Goal: Transaction & Acquisition: Purchase product/service

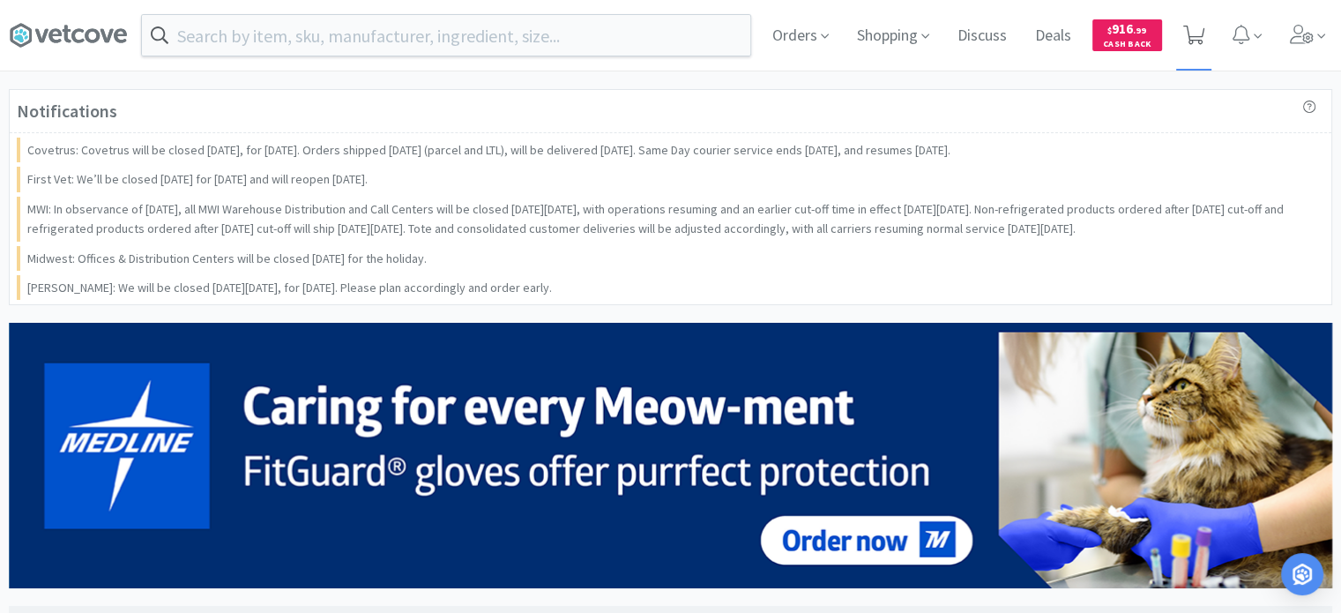
click at [1200, 44] on span at bounding box center [1194, 35] width 22 height 25
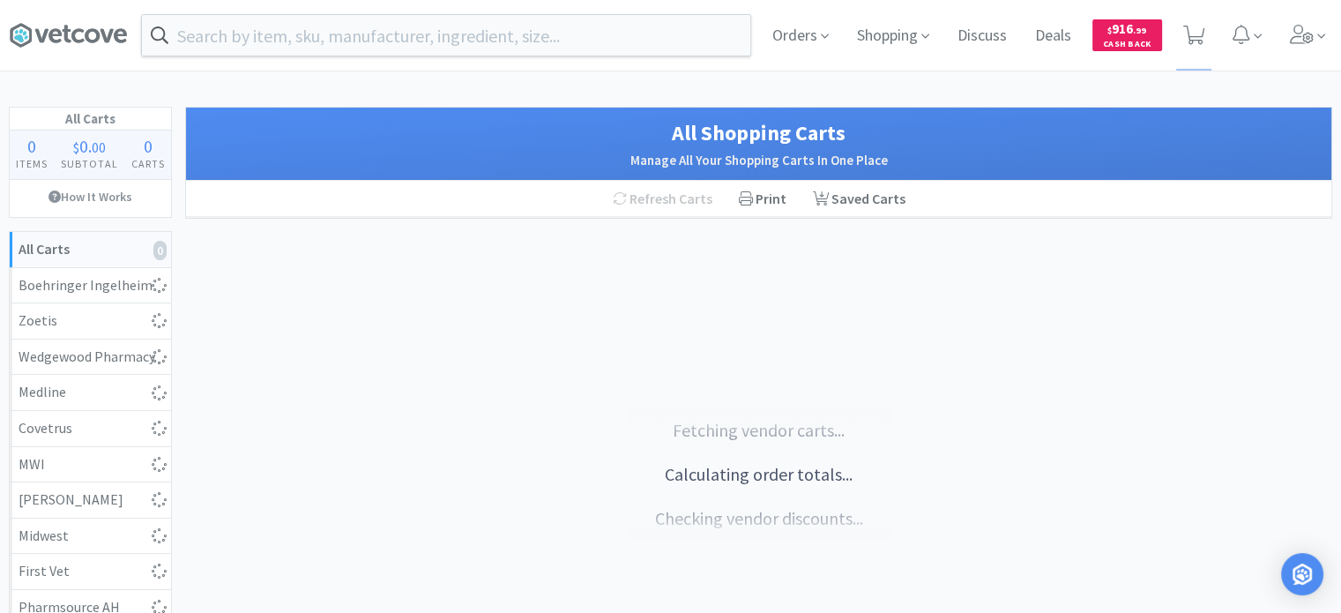
select select "6"
select select "1"
select select "20"
select select "1"
select select "10"
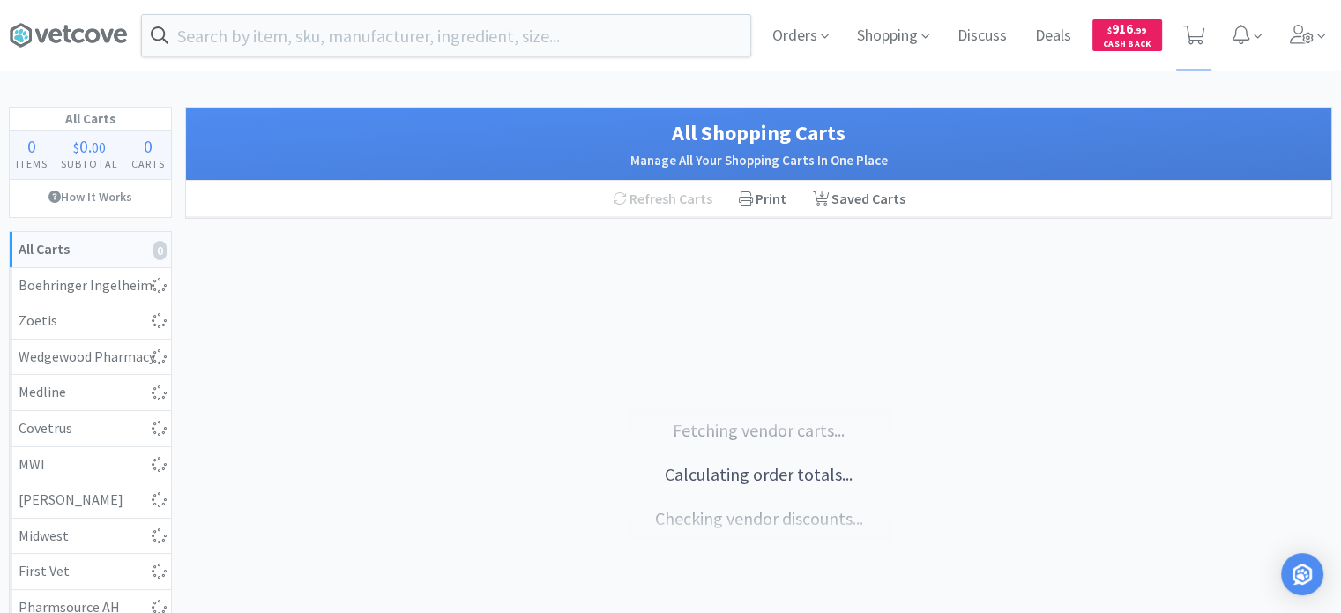
select select "1"
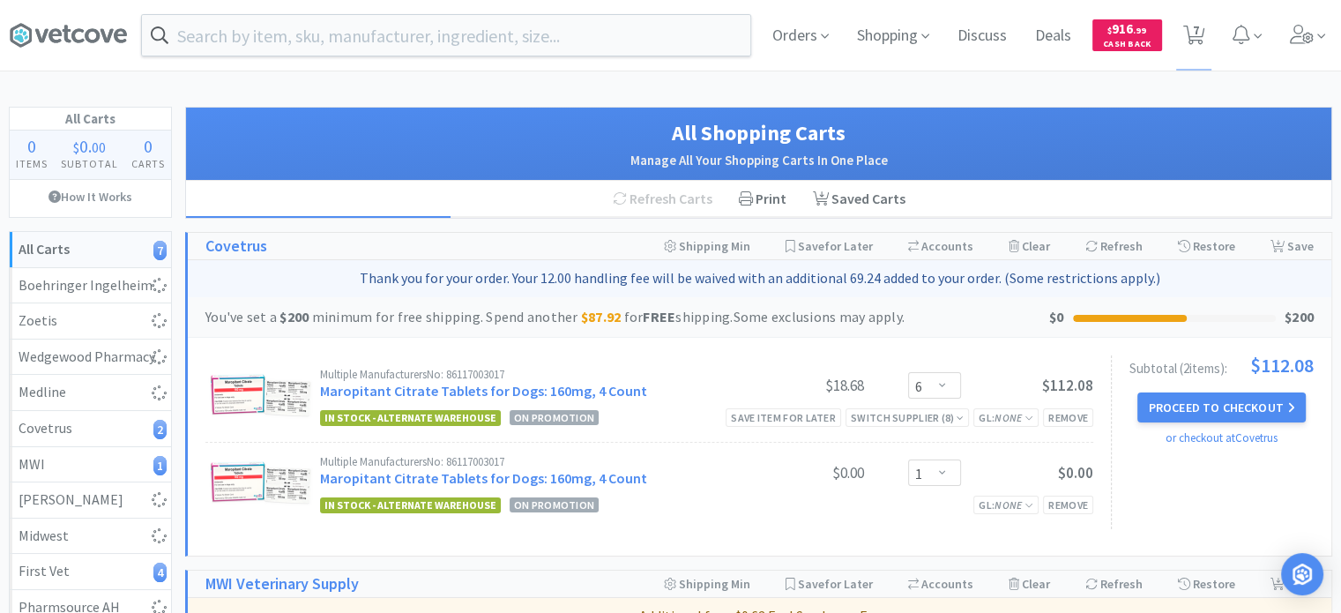
select select "20"
select select "3"
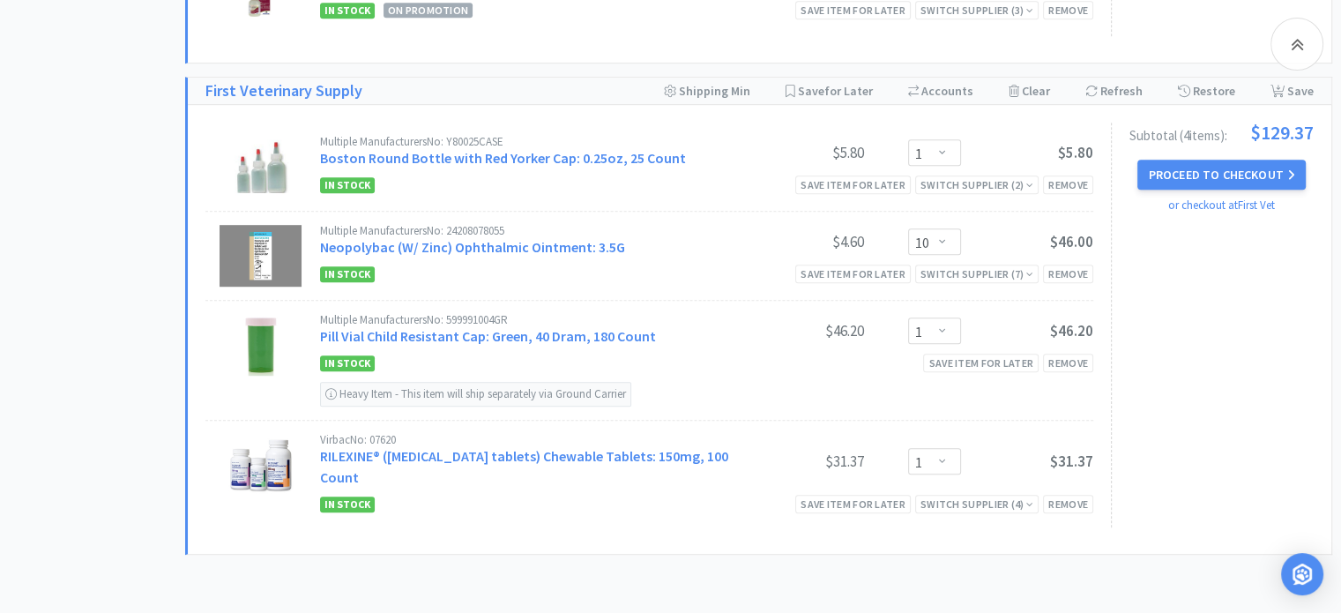
scroll to position [1058, 0]
